Goal: Transaction & Acquisition: Subscribe to service/newsletter

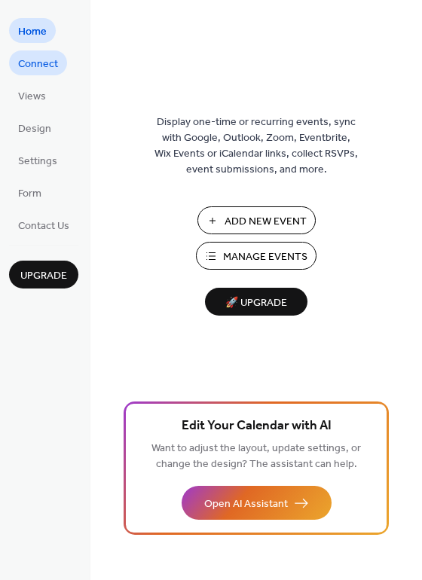
click at [44, 64] on span "Connect" at bounding box center [38, 64] width 40 height 16
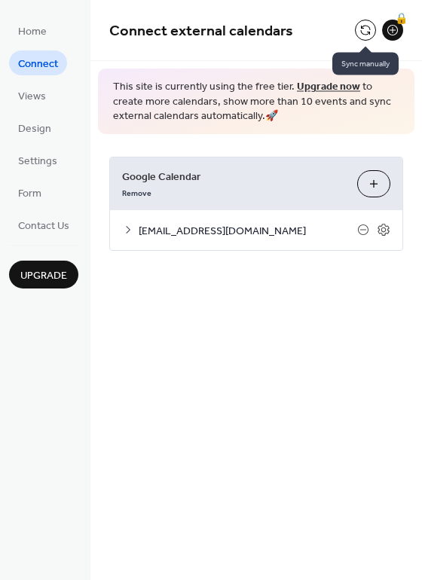
click at [362, 29] on button at bounding box center [365, 30] width 21 height 21
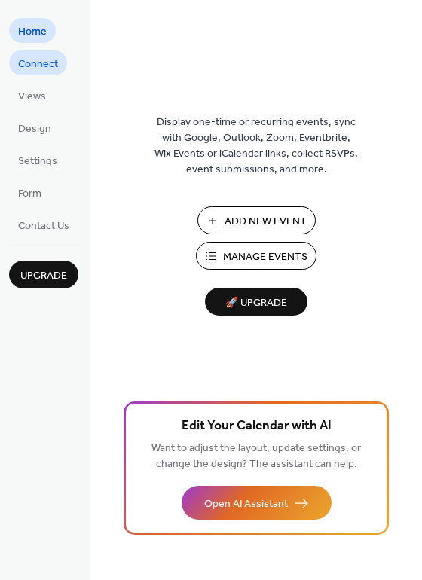
click at [35, 69] on span "Connect" at bounding box center [38, 64] width 40 height 16
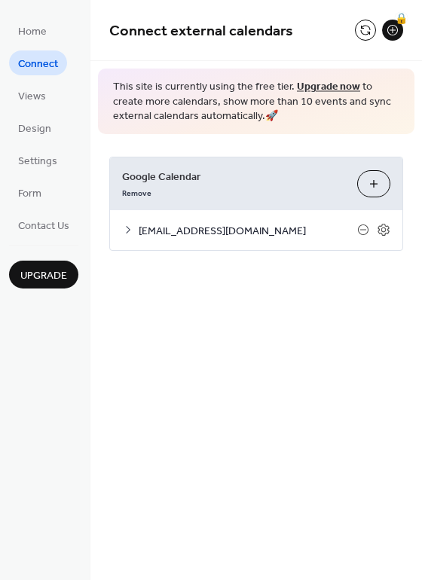
click at [315, 81] on link "Upgrade now" at bounding box center [328, 87] width 63 height 20
